Goal: Information Seeking & Learning: Learn about a topic

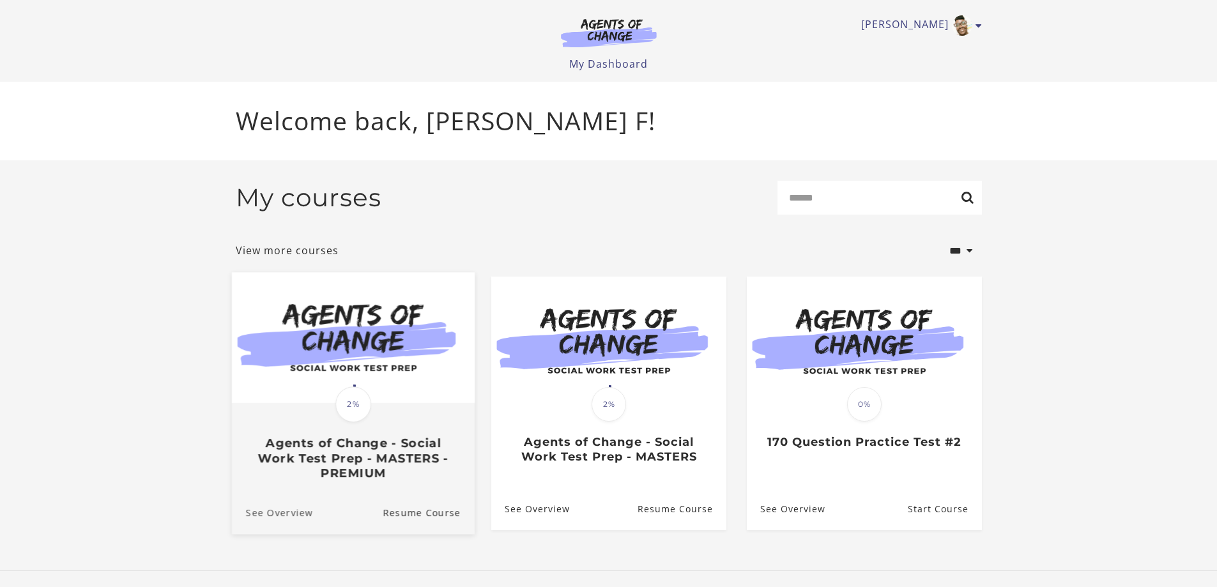
click at [270, 512] on link "See Overview" at bounding box center [271, 512] width 81 height 43
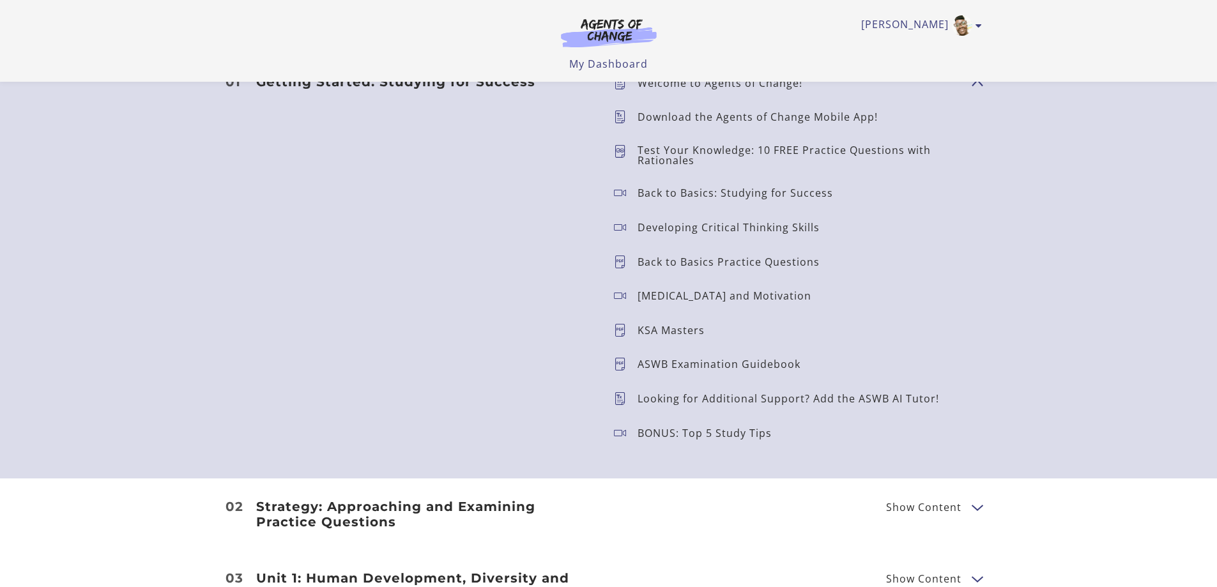
scroll to position [1150, 0]
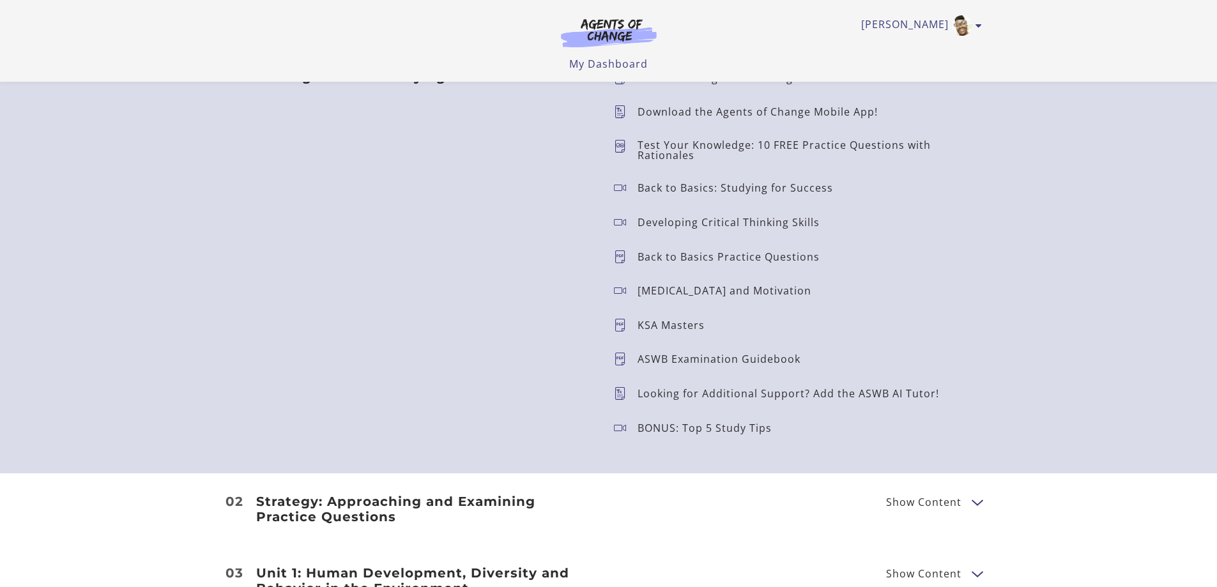
click at [620, 429] on icon at bounding box center [626, 428] width 24 height 13
click at [649, 427] on p "BONUS: Top 5 Study Tips" at bounding box center [709, 428] width 144 height 10
click at [689, 423] on p "BONUS: Top 5 Study Tips" at bounding box center [709, 428] width 144 height 10
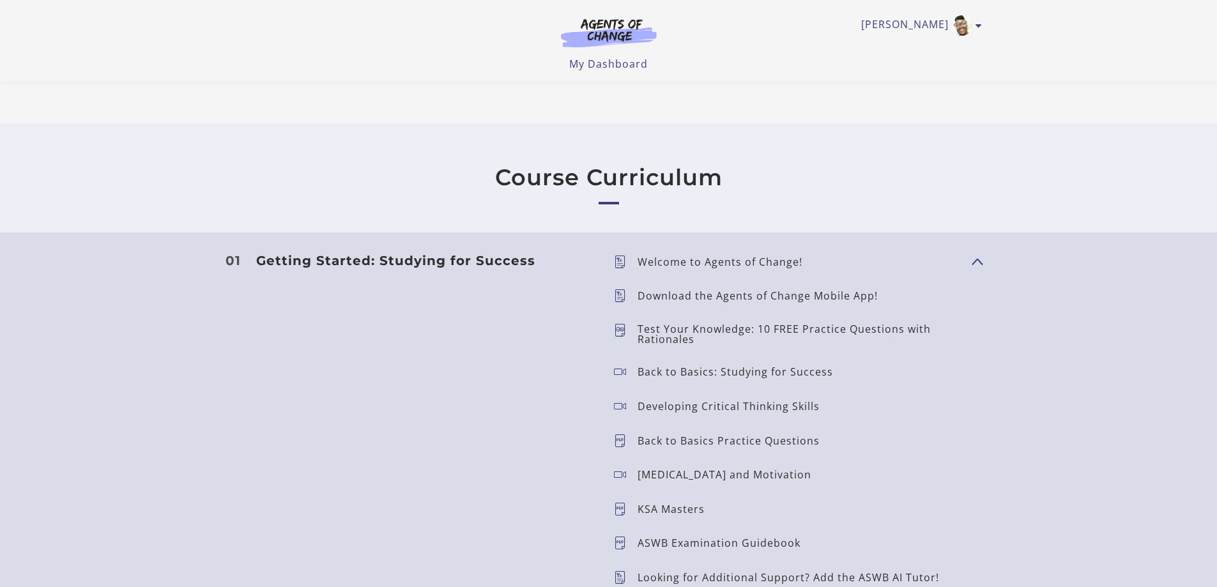
scroll to position [703, 0]
